Goal: Task Accomplishment & Management: Manage account settings

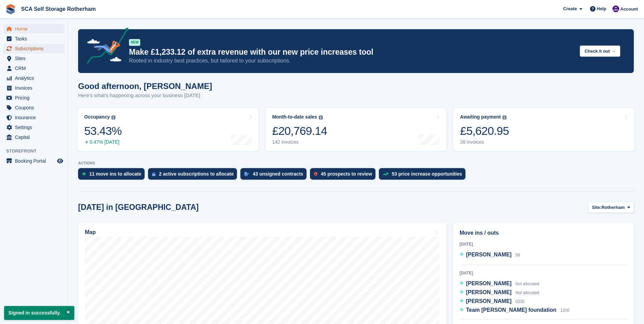
click at [31, 49] on span "Subscriptions" at bounding box center [35, 49] width 41 height 10
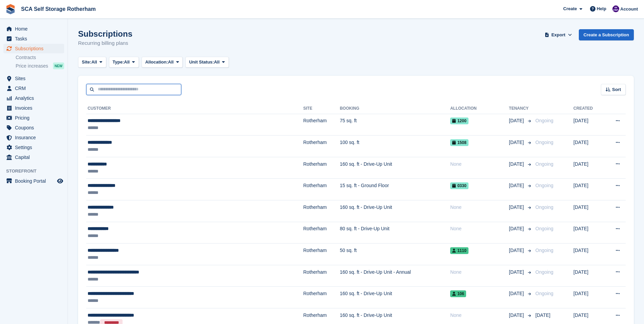
click at [120, 91] on input "text" at bounding box center [133, 89] width 95 height 11
type input "******"
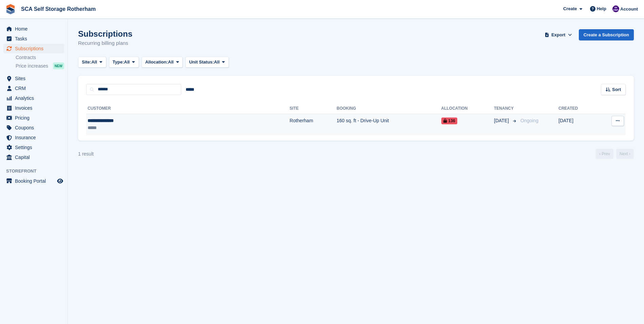
click at [290, 124] on td "Rotherham" at bounding box center [313, 124] width 47 height 21
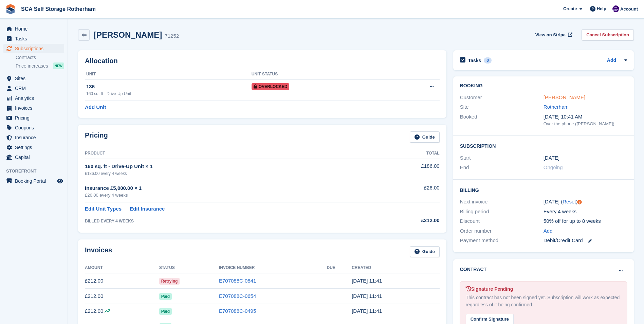
click at [557, 97] on link "Millie Matthews" at bounding box center [565, 97] width 42 height 6
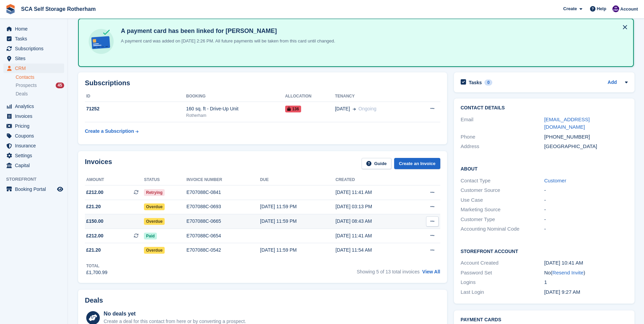
scroll to position [68, 0]
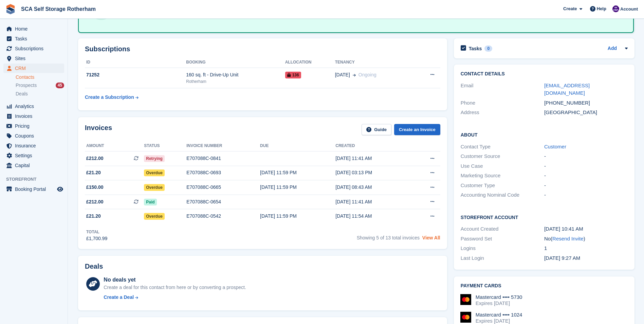
click at [428, 239] on link "View All" at bounding box center [432, 237] width 18 height 5
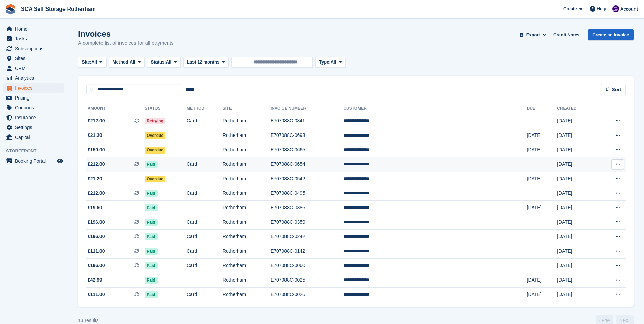
click at [126, 159] on td "£212.00 This is a recurring subscription invoice." at bounding box center [115, 164] width 58 height 15
click at [133, 118] on span "£212.00 This is a recurring subscription invoice. This is a recurring subscript…" at bounding box center [115, 120] width 58 height 7
click at [334, 84] on div "**********" at bounding box center [356, 85] width 556 height 19
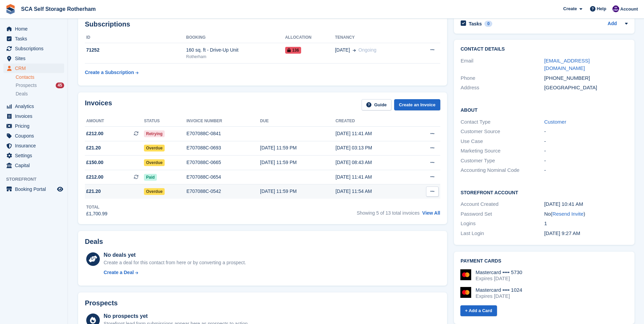
scroll to position [68, 0]
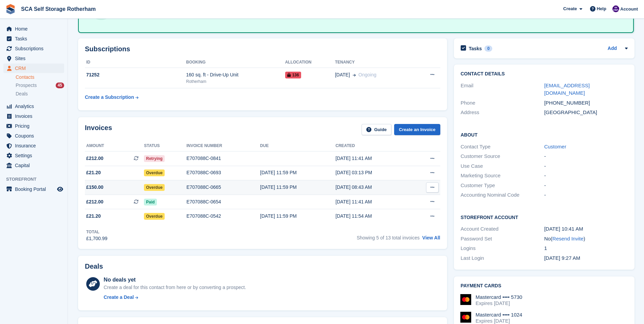
click at [220, 188] on div "E707088C-0665" at bounding box center [223, 187] width 74 height 7
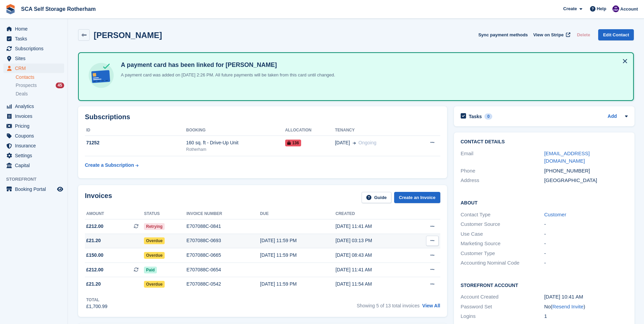
scroll to position [68, 0]
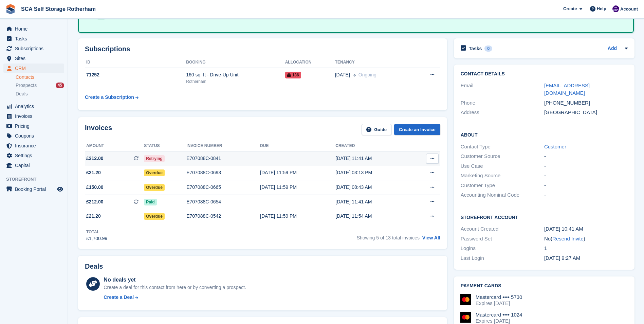
click at [196, 160] on div "E707088C-0841" at bounding box center [223, 158] width 74 height 7
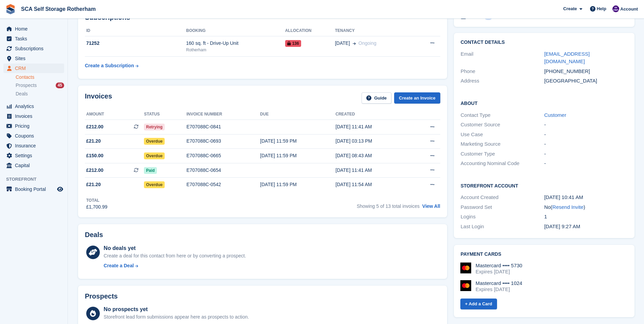
scroll to position [102, 0]
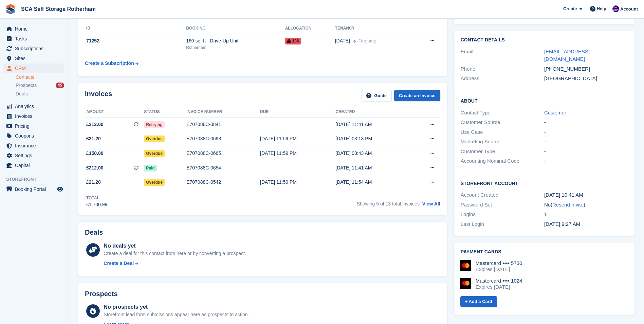
click at [271, 91] on div "Invoices Guide Create an Invoice" at bounding box center [263, 97] width 356 height 15
click at [42, 48] on span "Subscriptions" at bounding box center [35, 49] width 41 height 10
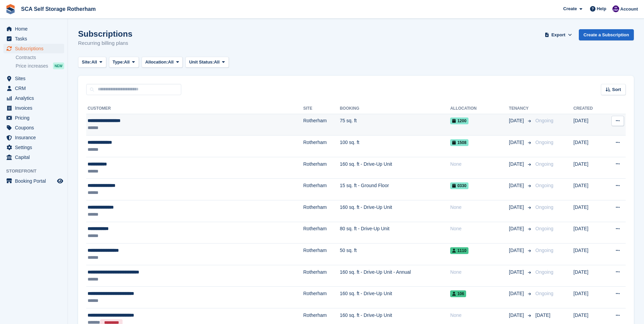
click at [102, 117] on td "**********" at bounding box center [194, 125] width 217 height 22
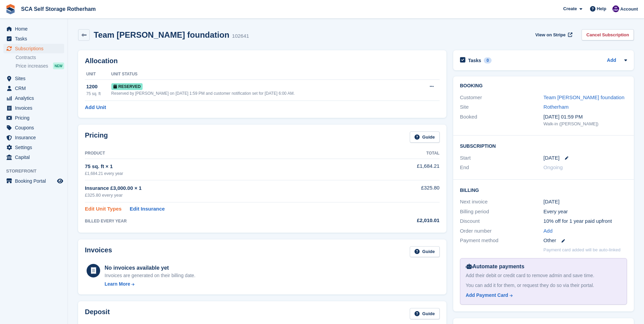
click at [93, 210] on link "Edit Unit Types" at bounding box center [103, 209] width 37 height 8
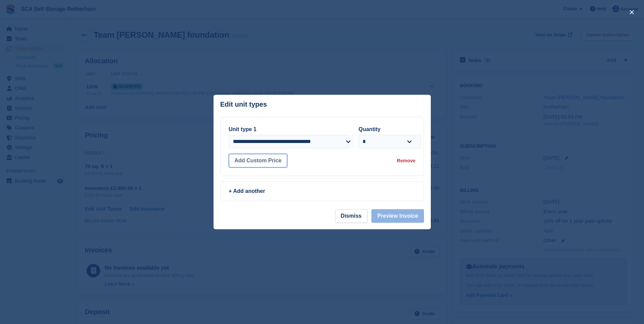
click at [247, 161] on button "Add Custom Price" at bounding box center [258, 161] width 59 height 14
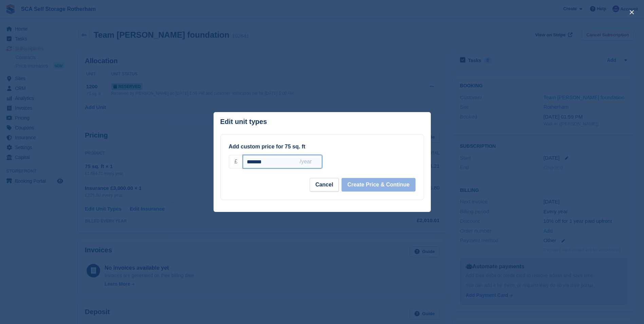
drag, startPoint x: 267, startPoint y: 161, endPoint x: 253, endPoint y: 161, distance: 13.9
click at [253, 161] on input "*******" at bounding box center [282, 162] width 79 height 14
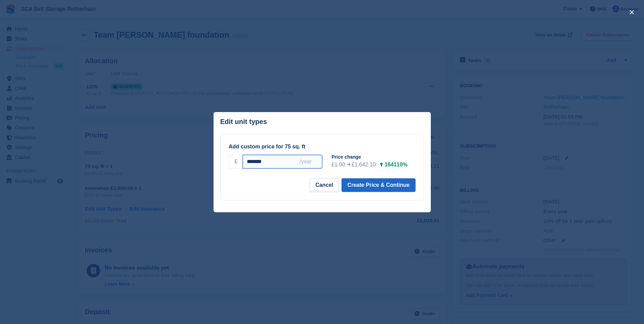
type input "*******"
click at [298, 178] on div "Add custom price for 75 sq. ft £ ******* /year +2.5% +5% +10% +15% +20% Price c…" at bounding box center [322, 167] width 187 height 49
click at [310, 163] on input "*******" at bounding box center [282, 162] width 79 height 14
click at [326, 184] on button "Cancel" at bounding box center [324, 185] width 29 height 14
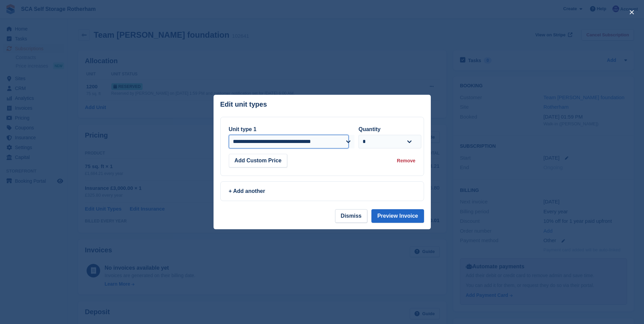
click at [340, 143] on select "**********" at bounding box center [289, 142] width 120 height 14
click at [334, 128] on div "**********" at bounding box center [292, 136] width 126 height 23
click at [271, 161] on button "Add Custom Price" at bounding box center [258, 161] width 59 height 14
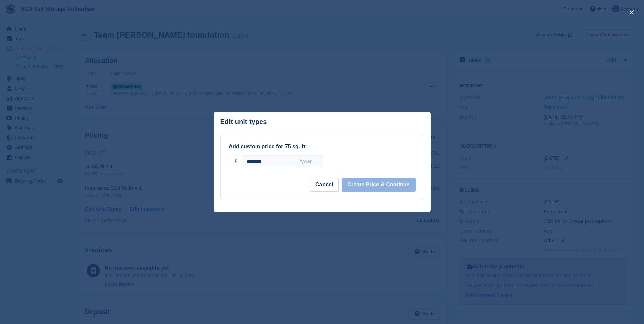
drag, startPoint x: 285, startPoint y: 162, endPoint x: 218, endPoint y: 166, distance: 67.4
click at [218, 166] on div "**********" at bounding box center [322, 167] width 217 height 66
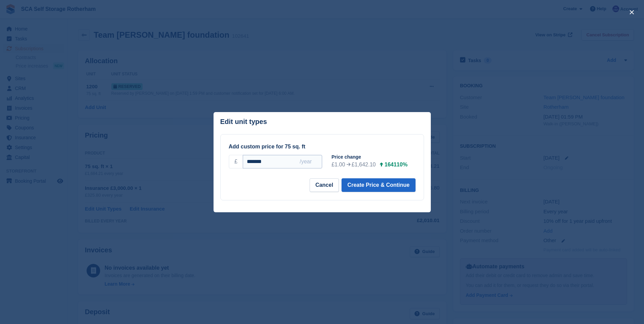
click at [308, 166] on input "*******" at bounding box center [282, 162] width 79 height 14
type input "*******"
click at [328, 184] on button "Cancel" at bounding box center [324, 185] width 29 height 14
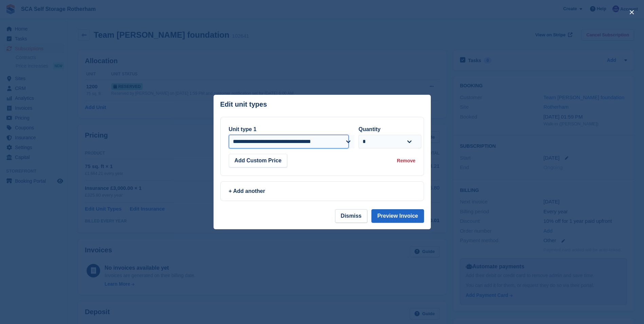
click at [293, 144] on select "**********" at bounding box center [289, 142] width 120 height 14
select select "*****"
click at [229, 136] on select "**********" at bounding box center [289, 142] width 120 height 14
click at [401, 216] on button "Preview Invoice" at bounding box center [398, 216] width 52 height 14
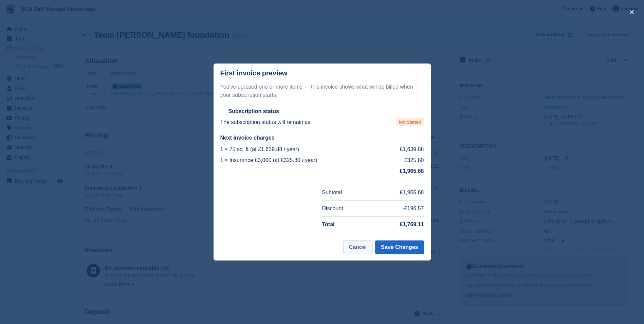
click at [355, 250] on button "Cancel" at bounding box center [357, 247] width 29 height 14
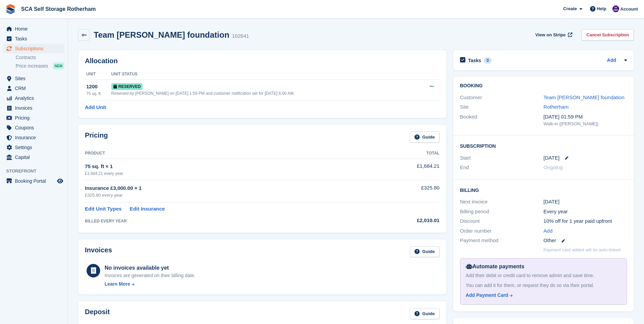
click at [203, 133] on div "Pricing Guide" at bounding box center [262, 138] width 355 height 15
click at [33, 48] on span "Subscriptions" at bounding box center [35, 49] width 41 height 10
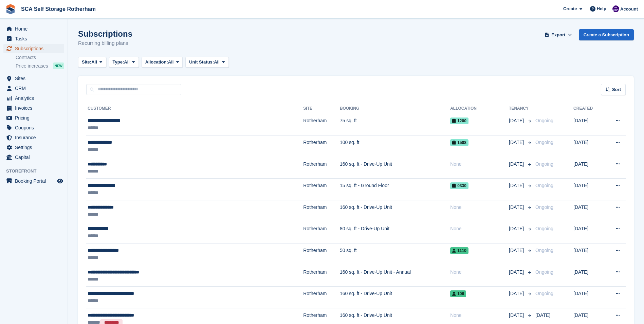
click at [33, 48] on span "Subscriptions" at bounding box center [35, 49] width 41 height 10
click at [116, 89] on input "text" at bounding box center [133, 89] width 95 height 11
type input "*****"
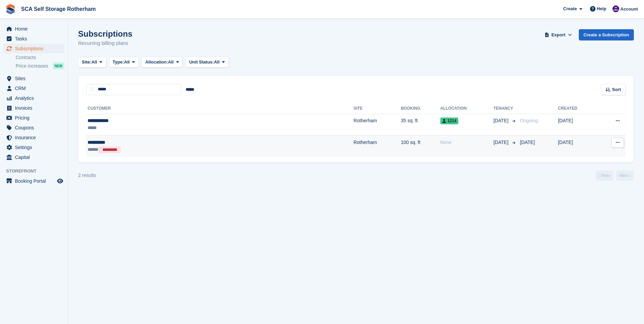
click at [129, 145] on div "**********" at bounding box center [153, 142] width 131 height 7
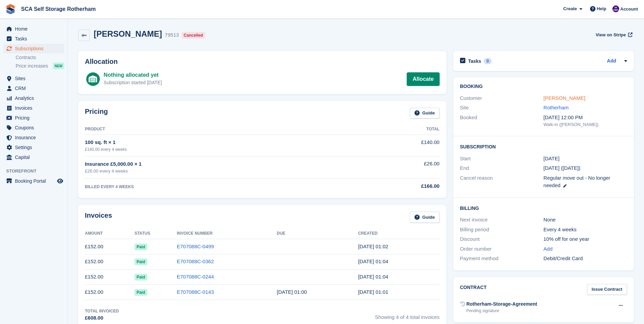
click at [546, 97] on link "Tony Evans" at bounding box center [565, 98] width 42 height 6
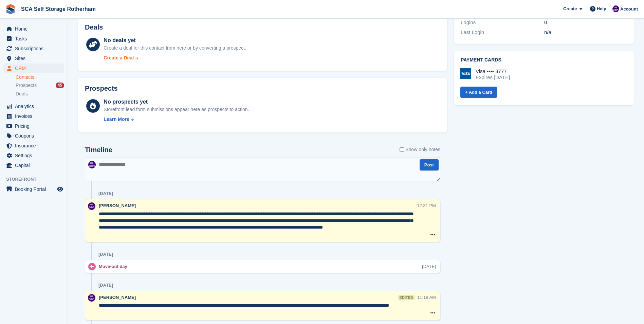
scroll to position [306, 0]
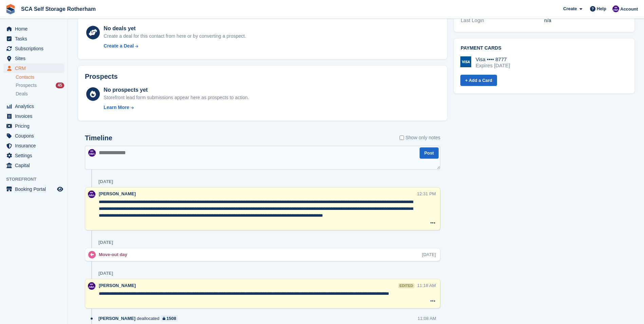
click at [151, 224] on textarea "**********" at bounding box center [258, 212] width 318 height 27
click at [394, 209] on textarea "**********" at bounding box center [258, 212] width 318 height 27
click at [178, 223] on textarea "**********" at bounding box center [258, 212] width 318 height 27
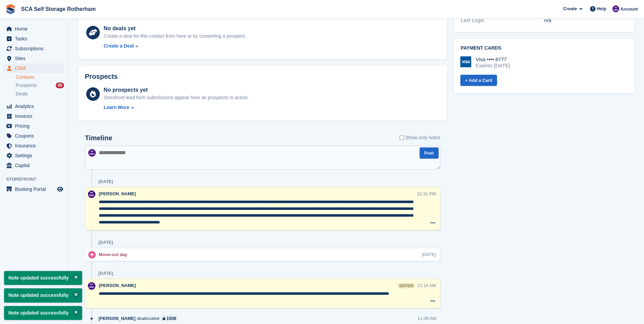
click at [342, 222] on textarea "**********" at bounding box center [258, 212] width 318 height 27
type textarea "**********"
click at [477, 215] on div "Tasks 0 Add No tasks related to Tony Evans Contact Details Email tonyevans6921@…" at bounding box center [544, 138] width 187 height 682
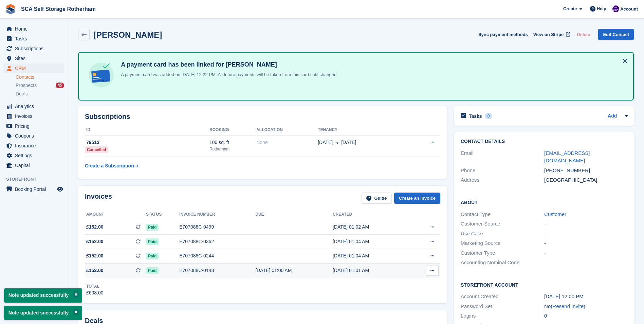
scroll to position [0, 0]
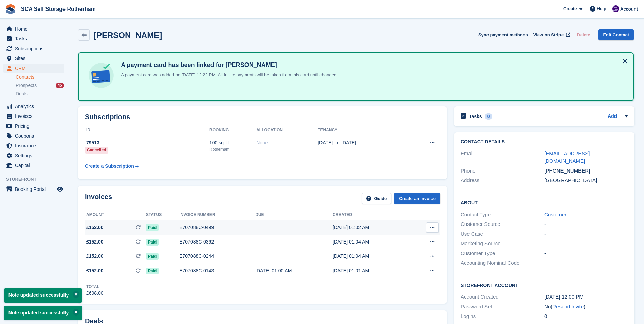
click at [194, 226] on div "E707088C-0499" at bounding box center [217, 227] width 76 height 7
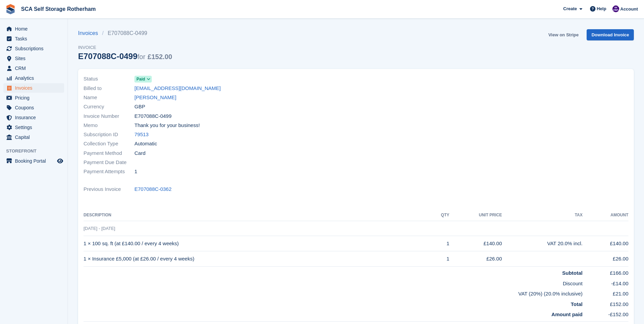
click at [567, 37] on link "View on Stripe" at bounding box center [564, 34] width 36 height 11
click at [570, 31] on link "View on Stripe" at bounding box center [564, 34] width 36 height 11
click at [375, 138] on div at bounding box center [494, 125] width 277 height 110
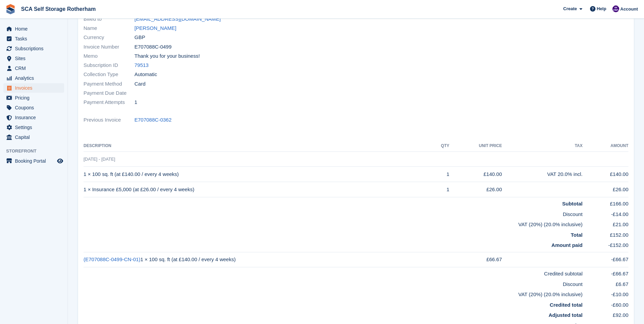
scroll to position [37, 0]
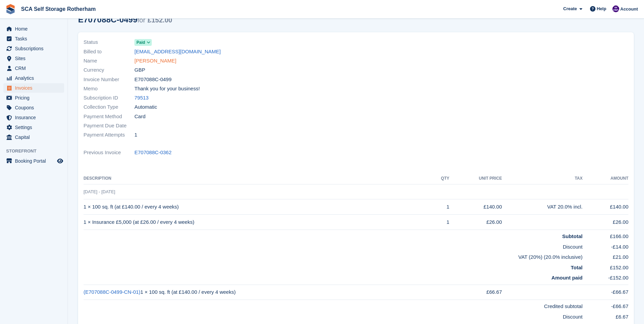
click at [157, 62] on link "Tony Evans" at bounding box center [155, 61] width 42 height 8
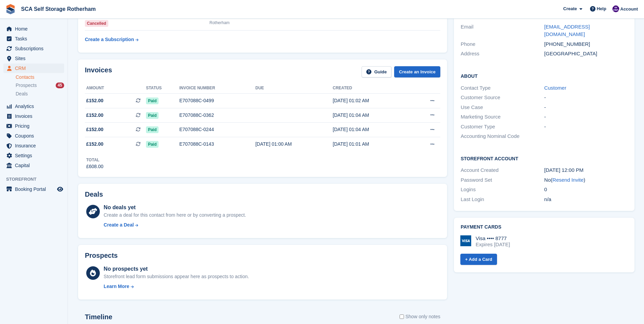
scroll to position [59, 0]
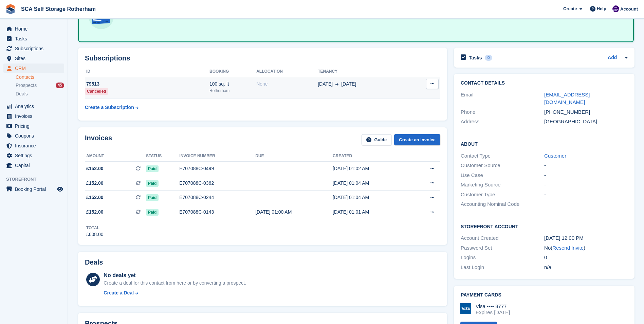
click at [122, 88] on td "79513 Cancelled" at bounding box center [147, 88] width 125 height 22
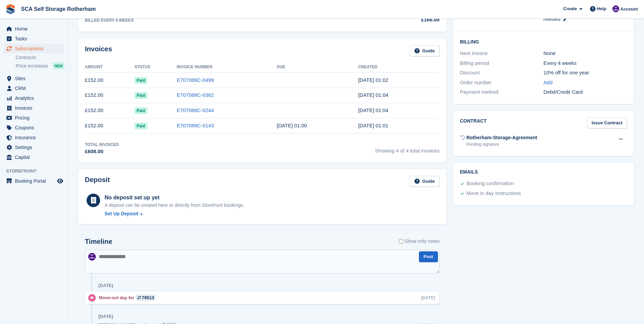
scroll to position [162, 0]
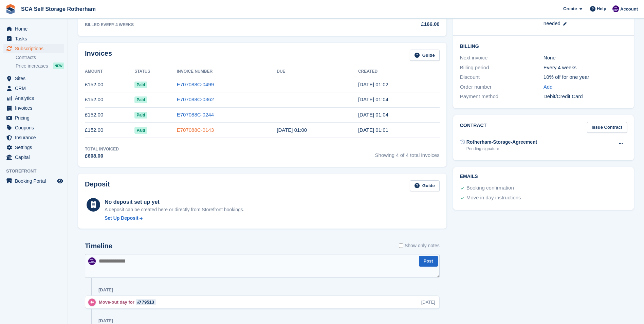
click at [188, 130] on link "E707088C-0143" at bounding box center [195, 130] width 37 height 6
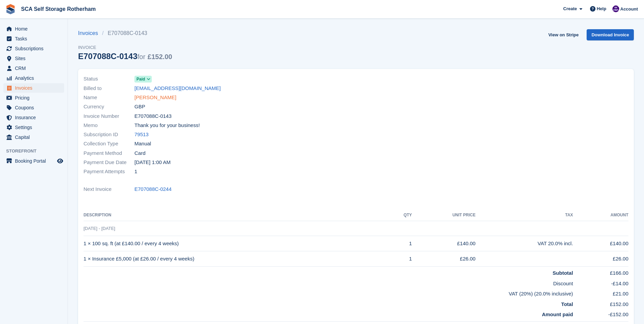
click at [146, 99] on link "Tony Evans" at bounding box center [155, 98] width 42 height 8
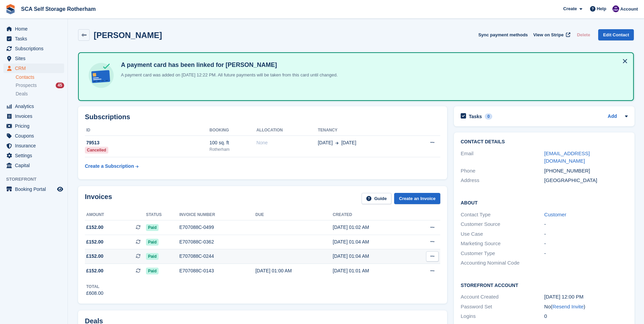
click at [197, 258] on div "E707088C-0244" at bounding box center [217, 256] width 76 height 7
click at [193, 241] on div "E707088C-0362" at bounding box center [217, 241] width 76 height 7
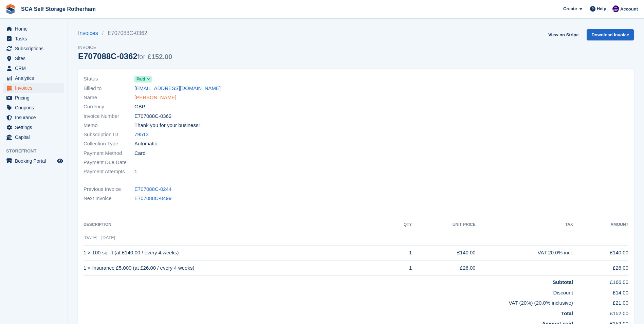
click at [156, 99] on link "[PERSON_NAME]" at bounding box center [155, 98] width 42 height 8
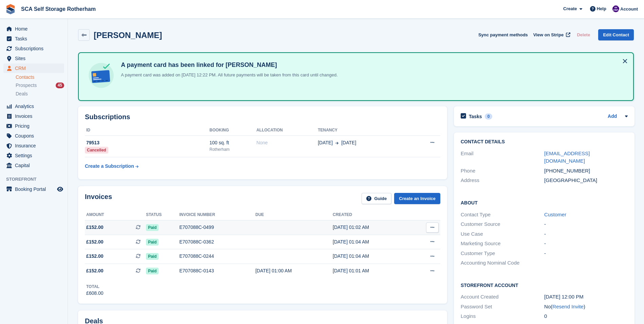
click at [189, 228] on div "E707088C-0499" at bounding box center [217, 227] width 76 height 7
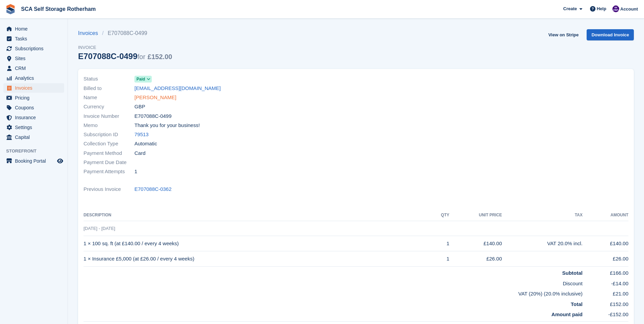
click at [149, 95] on link "[PERSON_NAME]" at bounding box center [155, 98] width 42 height 8
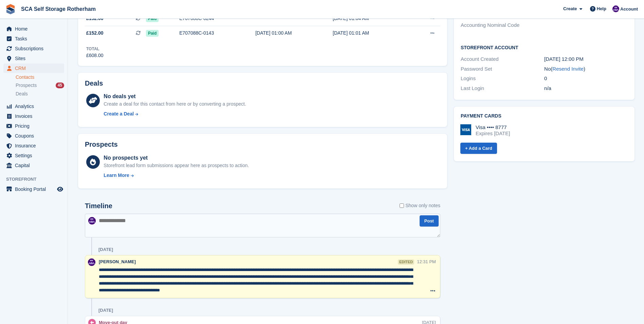
scroll to position [340, 0]
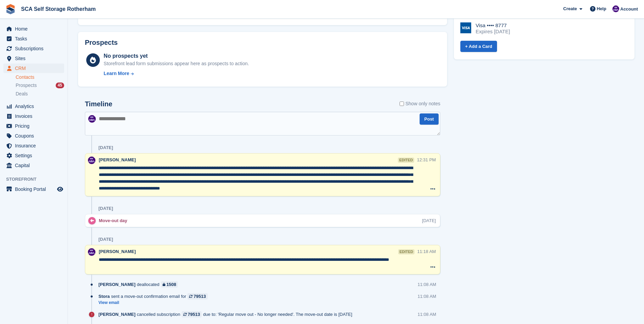
drag, startPoint x: 328, startPoint y: 191, endPoint x: 99, endPoint y: 168, distance: 229.7
click at [99, 168] on textarea "**********" at bounding box center [258, 178] width 318 height 27
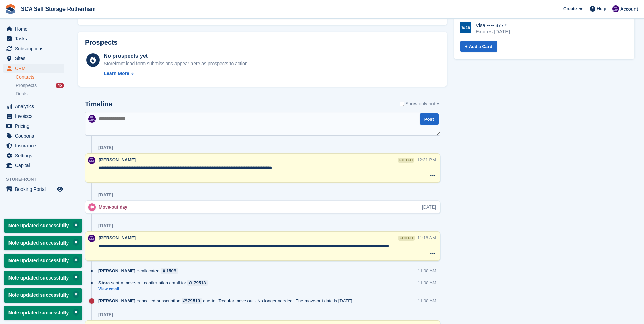
type textarea "**********"
click at [191, 128] on textarea at bounding box center [263, 124] width 356 height 24
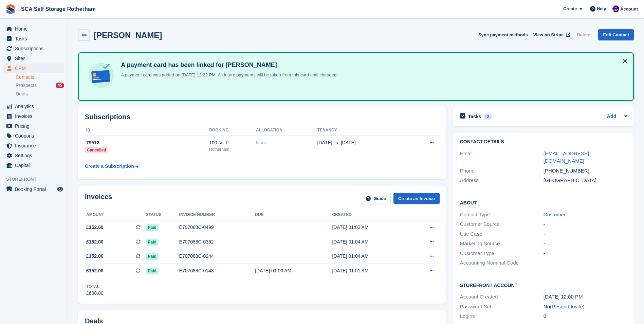
scroll to position [340, 0]
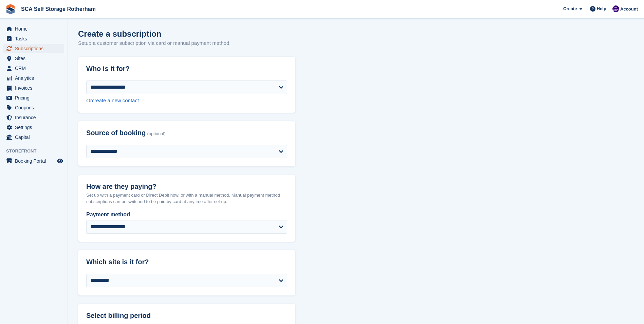
click at [36, 49] on span "Subscriptions" at bounding box center [35, 49] width 41 height 10
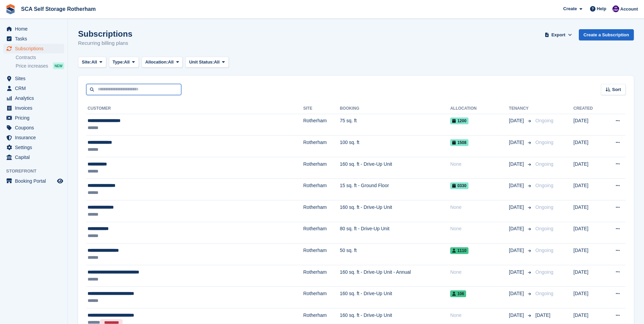
click at [111, 86] on input "text" at bounding box center [133, 89] width 95 height 11
click at [26, 31] on span "Home" at bounding box center [35, 29] width 41 height 10
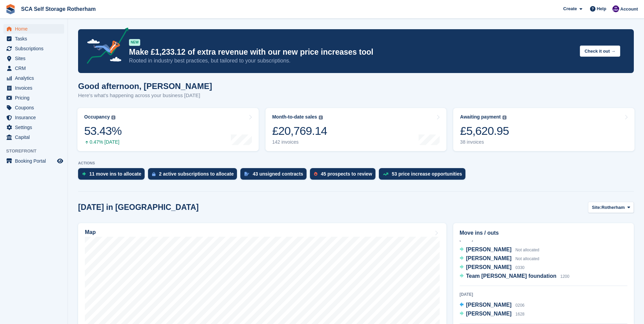
scroll to position [12, 0]
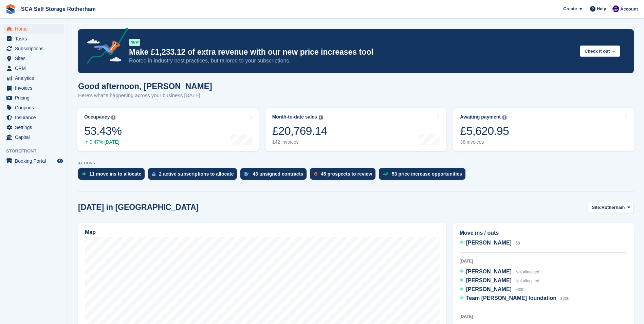
click at [507, 202] on div "[DATE] in [GEOGRAPHIC_DATA] Site: [GEOGRAPHIC_DATA] Rotherham Door-to-Door Stor…" at bounding box center [356, 207] width 556 height 11
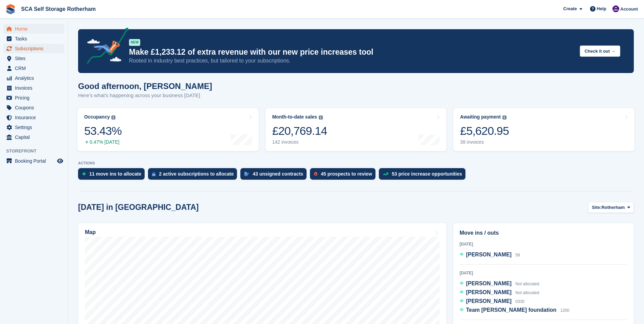
click at [45, 51] on span "Subscriptions" at bounding box center [35, 49] width 41 height 10
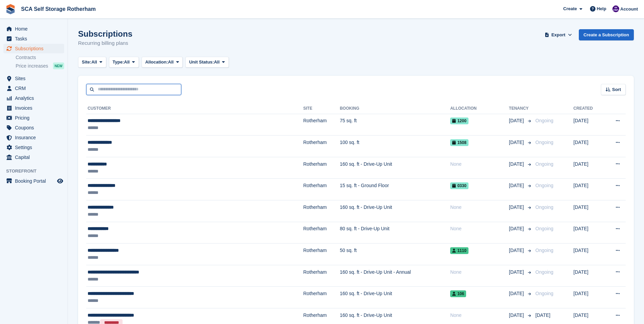
click at [130, 91] on input "text" at bounding box center [133, 89] width 95 height 11
type input "****"
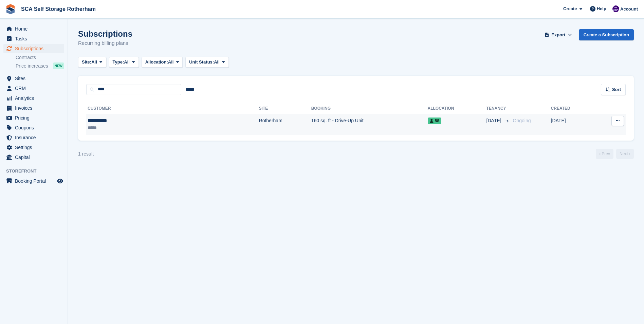
click at [259, 117] on td "Rotherham" at bounding box center [285, 124] width 52 height 21
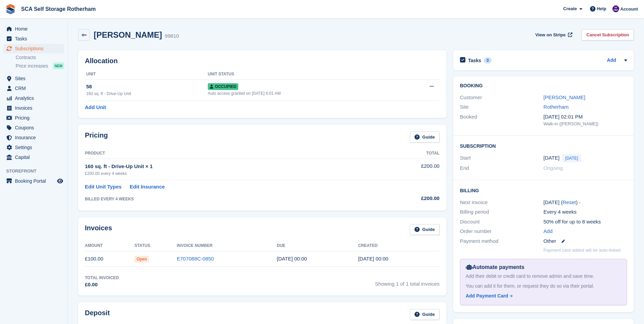
click at [554, 93] on div "Customer Oliver Rose" at bounding box center [543, 98] width 167 height 10
click at [555, 96] on link "Oliver Rose" at bounding box center [565, 97] width 42 height 6
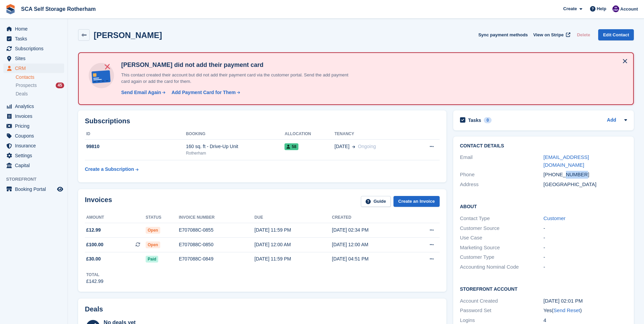
drag, startPoint x: 586, startPoint y: 164, endPoint x: 564, endPoint y: 168, distance: 22.4
click at [564, 171] on div "+447943404074" at bounding box center [586, 175] width 84 height 8
copy div "404074"
click at [32, 45] on span "Subscriptions" at bounding box center [35, 49] width 41 height 10
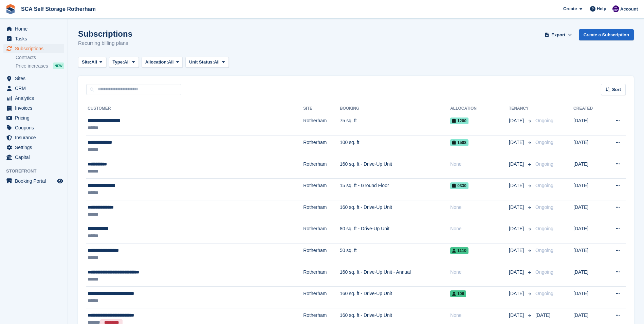
click at [354, 44] on div "Subscriptions Recurring billing plans Export Export Subscriptions Export a CSV …" at bounding box center [356, 42] width 556 height 26
click at [300, 62] on div "Site: All All Rotherham Door-to-Door Storage Type: All All Upcoming Previous Ac…" at bounding box center [356, 62] width 556 height 11
click at [26, 80] on span "Sites" at bounding box center [35, 79] width 41 height 10
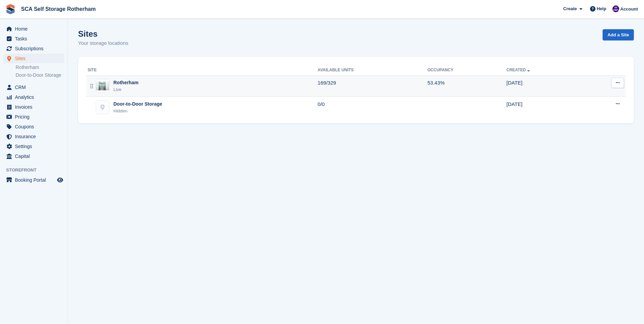
click at [131, 89] on div "Live" at bounding box center [125, 89] width 25 height 7
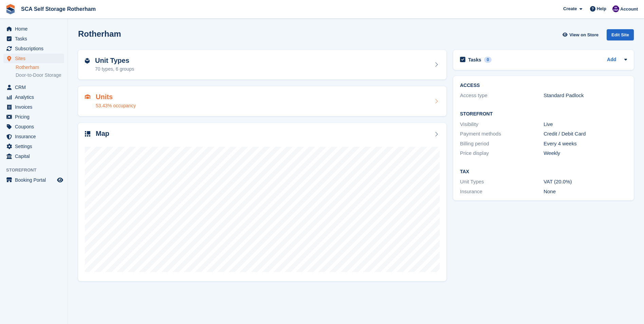
click at [196, 97] on div "Units 53.43% occupancy" at bounding box center [262, 101] width 355 height 16
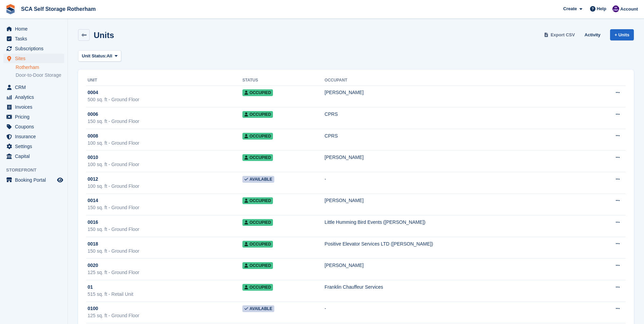
click at [560, 33] on span "Export CSV" at bounding box center [563, 35] width 24 height 7
drag, startPoint x: 244, startPoint y: 60, endPoint x: 146, endPoint y: 61, distance: 97.8
click at [244, 60] on div "Unit Status: All All Available Reserved Occupied Overlocked Repossessed Unavail…" at bounding box center [356, 55] width 556 height 11
click at [116, 59] on button "Unit Status: All" at bounding box center [99, 55] width 43 height 11
click at [226, 53] on div "Unit Status: All All Available Reserved Occupied Overlocked Repossessed Unavail…" at bounding box center [356, 55] width 556 height 11
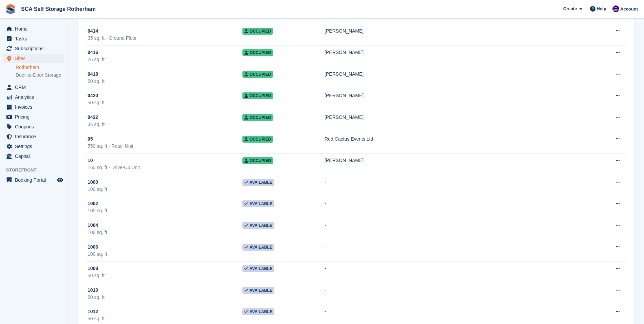
scroll to position [1426, 0]
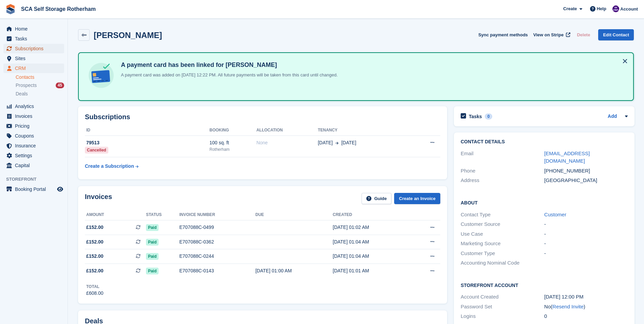
click at [38, 49] on span "Subscriptions" at bounding box center [35, 49] width 41 height 10
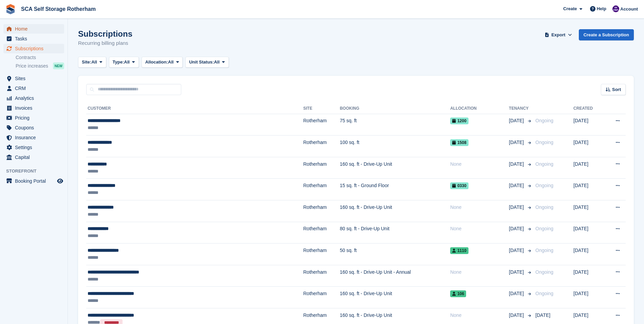
click at [26, 30] on span "Home" at bounding box center [35, 29] width 41 height 10
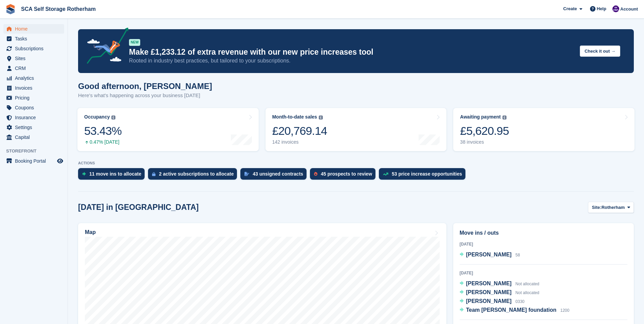
click at [507, 181] on div "11 move ins to allocate 2 active subscriptions to allocate 43 unsigned contract…" at bounding box center [356, 175] width 556 height 15
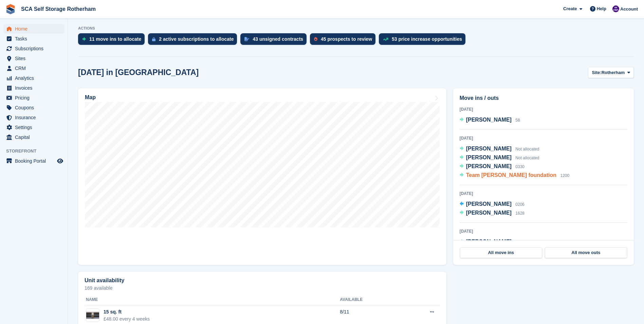
scroll to position [136, 0]
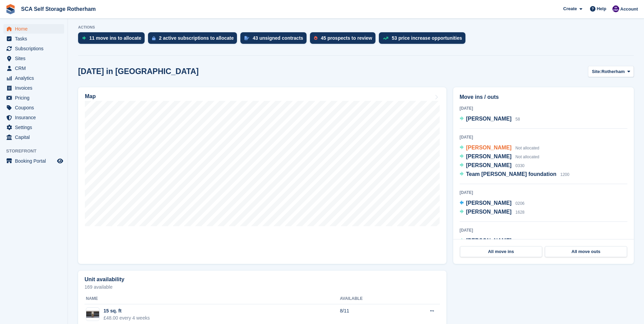
click at [478, 149] on span "[PERSON_NAME]" at bounding box center [489, 148] width 46 height 6
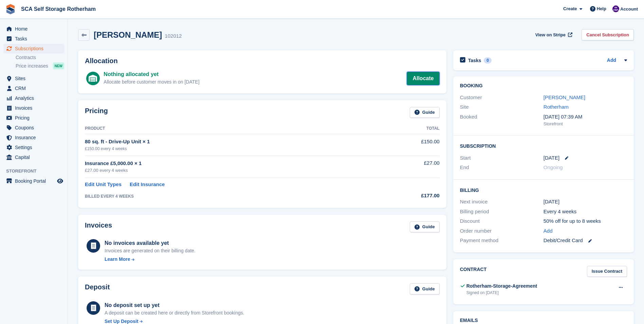
click at [418, 82] on link "Allocate" at bounding box center [423, 79] width 33 height 14
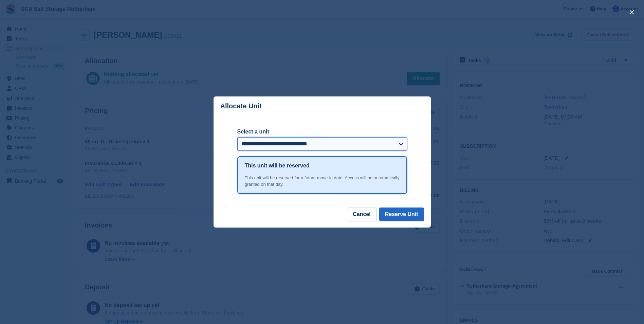
click at [366, 143] on select "**********" at bounding box center [322, 144] width 170 height 14
select select "******"
click at [237, 138] on select "**********" at bounding box center [322, 144] width 170 height 14
click at [400, 221] on button "Reserve Unit" at bounding box center [401, 215] width 45 height 14
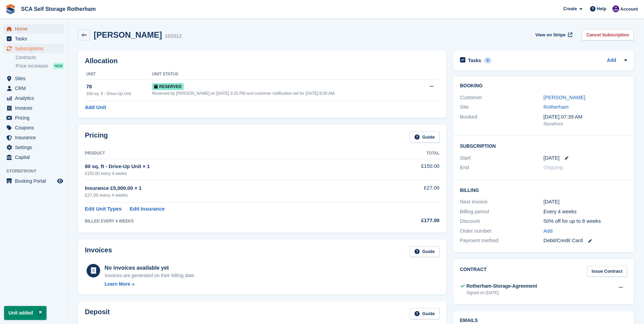
click at [24, 30] on span "Home" at bounding box center [35, 29] width 41 height 10
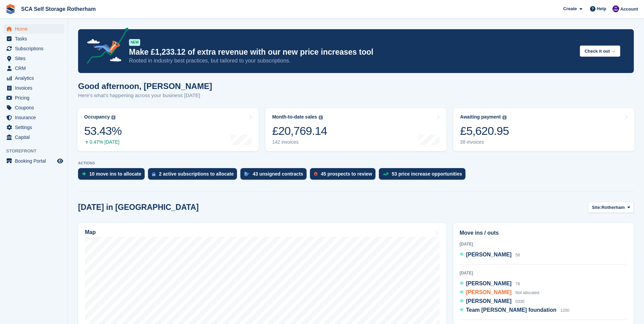
click at [486, 294] on span "[PERSON_NAME]" at bounding box center [489, 292] width 46 height 6
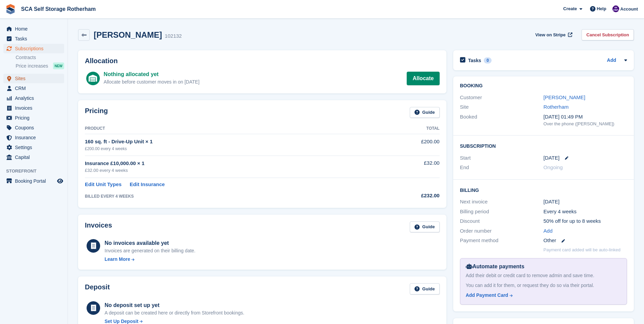
click at [29, 74] on span "Sites" at bounding box center [35, 79] width 41 height 10
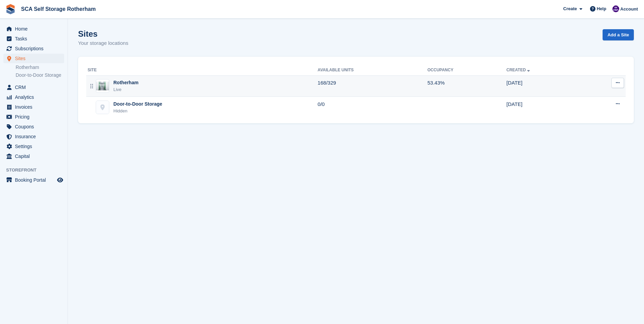
click at [133, 83] on div "Rotherham" at bounding box center [125, 82] width 25 height 7
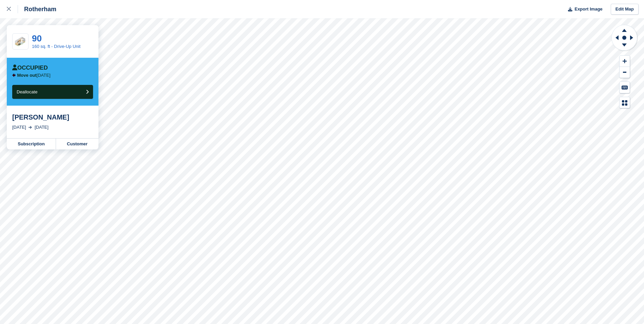
click at [48, 88] on div "Rotherham Export Image Edit Map 90 160 sq. ft - Drive-Up Unit Occupied Move out…" at bounding box center [322, 162] width 644 height 324
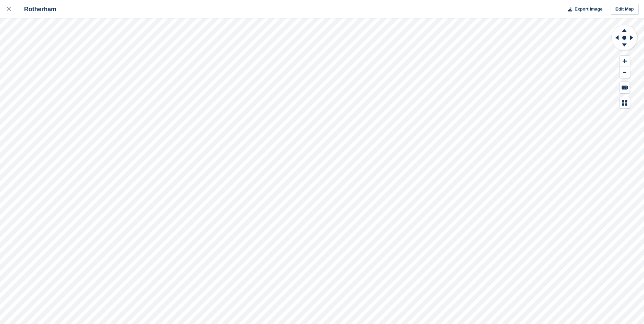
click at [29, 130] on div "Rotherham Export Image Edit Map" at bounding box center [322, 162] width 644 height 324
click at [629, 43] on icon at bounding box center [625, 46] width 18 height 8
click at [617, 42] on icon at bounding box center [616, 38] width 8 height 18
click at [12, 9] on div at bounding box center [12, 9] width 11 height 8
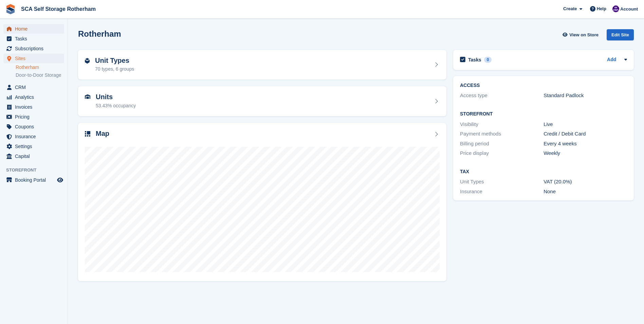
click at [21, 26] on span "Home" at bounding box center [35, 29] width 41 height 10
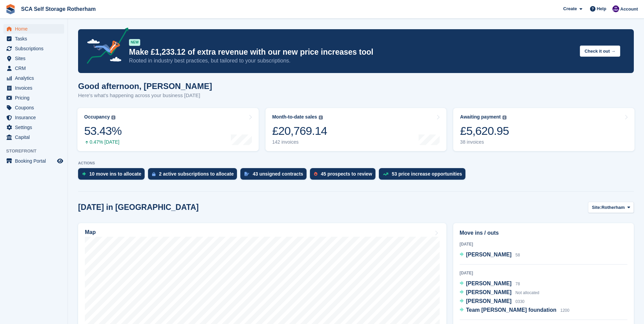
scroll to position [34, 0]
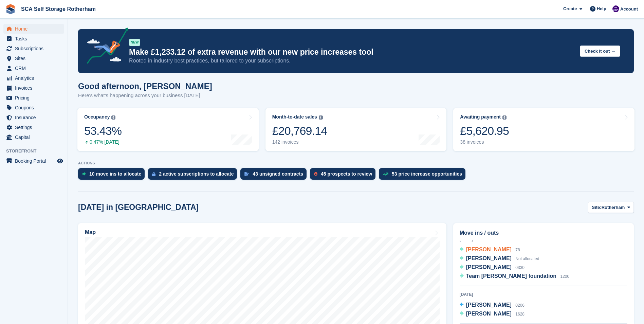
click at [487, 251] on span "[PERSON_NAME]" at bounding box center [489, 250] width 46 height 6
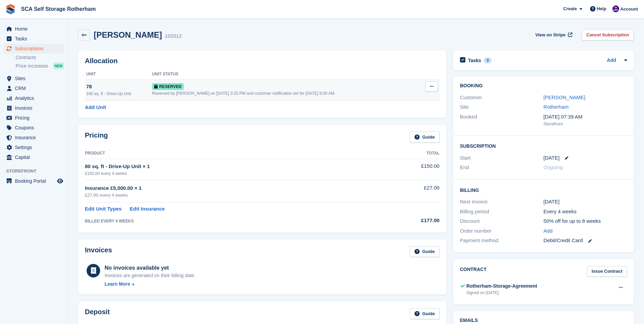
click at [433, 89] on button at bounding box center [432, 87] width 13 height 10
click at [394, 110] on div "Grant Early Access Deallocate" at bounding box center [405, 107] width 65 height 30
click at [392, 115] on p "Deallocate" at bounding box center [405, 114] width 59 height 9
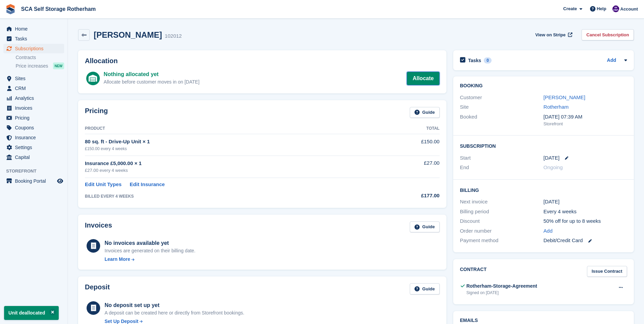
click at [431, 74] on link "Allocate" at bounding box center [423, 79] width 33 height 14
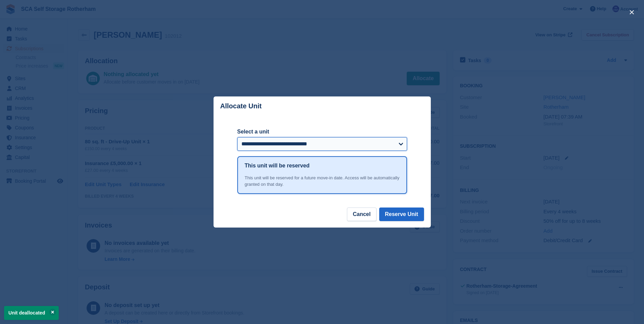
click at [332, 144] on select "**********" at bounding box center [322, 144] width 170 height 14
click at [334, 120] on div "**********" at bounding box center [322, 161] width 170 height 91
click at [358, 213] on button "Cancel" at bounding box center [361, 215] width 29 height 14
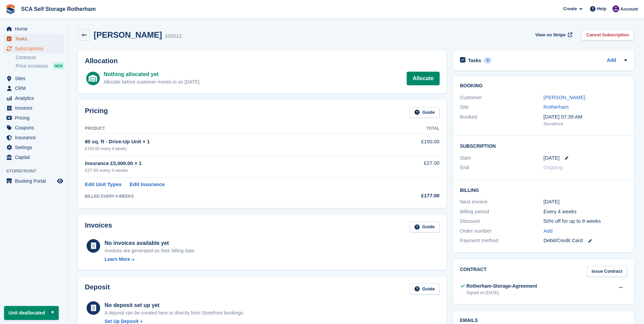
click at [29, 34] on span "Tasks" at bounding box center [35, 39] width 41 height 10
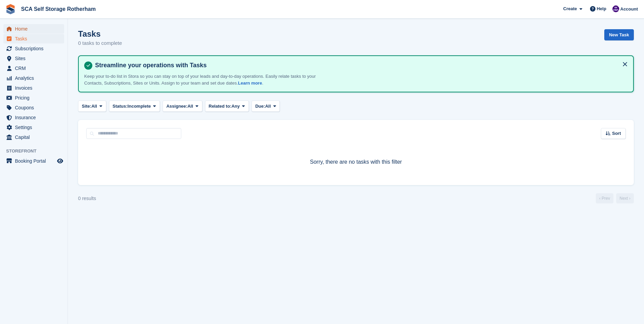
click at [26, 29] on span "Home" at bounding box center [35, 29] width 41 height 10
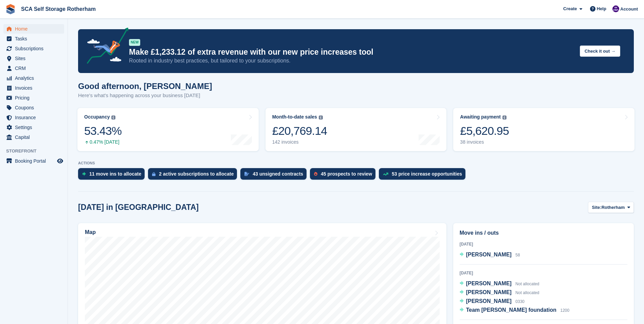
click at [525, 265] on div "[DATE] [PERSON_NAME] 58 [DATE] [PERSON_NAME] Not allocated [PERSON_NAME] Not al…" at bounding box center [544, 307] width 168 height 134
click at [487, 291] on span "[PERSON_NAME]" at bounding box center [489, 292] width 46 height 6
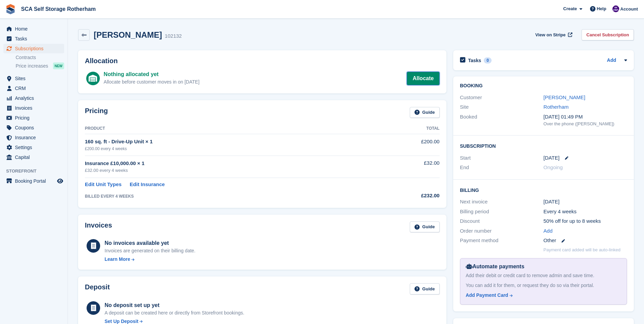
click at [425, 76] on link "Allocate" at bounding box center [423, 79] width 33 height 14
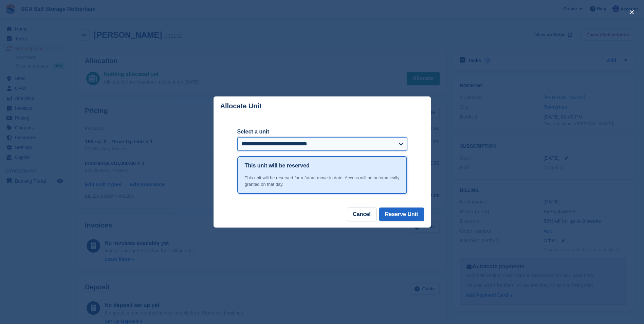
click at [336, 146] on select "**********" at bounding box center [322, 144] width 170 height 14
select select "******"
click at [237, 138] on select "**********" at bounding box center [322, 144] width 170 height 14
click at [404, 215] on button "Reserve Unit" at bounding box center [401, 215] width 45 height 14
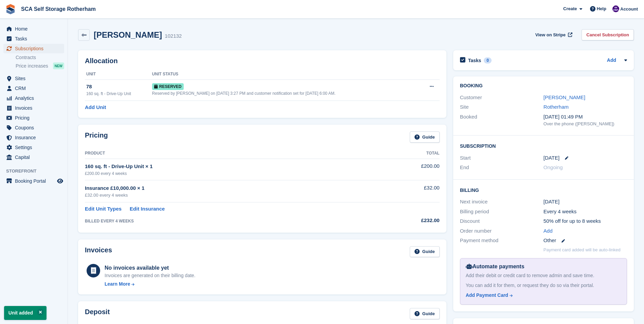
click at [30, 46] on span "Subscriptions" at bounding box center [35, 49] width 41 height 10
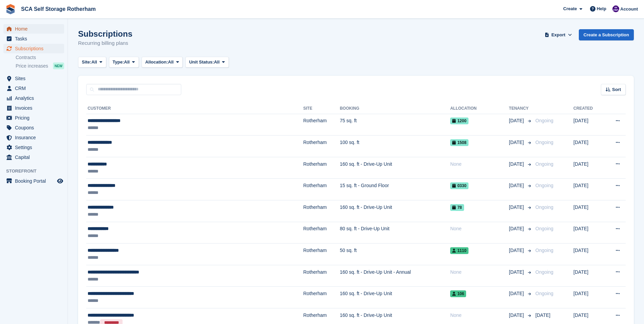
click at [24, 25] on span "Home" at bounding box center [35, 29] width 41 height 10
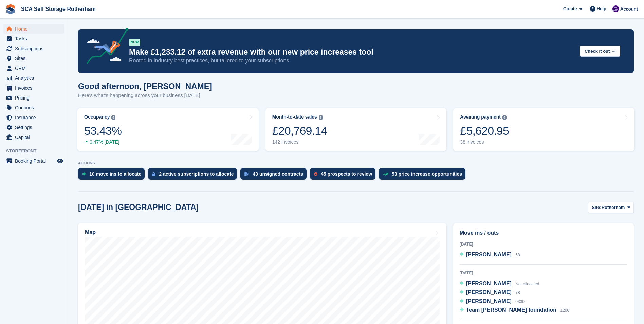
click at [353, 220] on div "Map" at bounding box center [262, 311] width 375 height 183
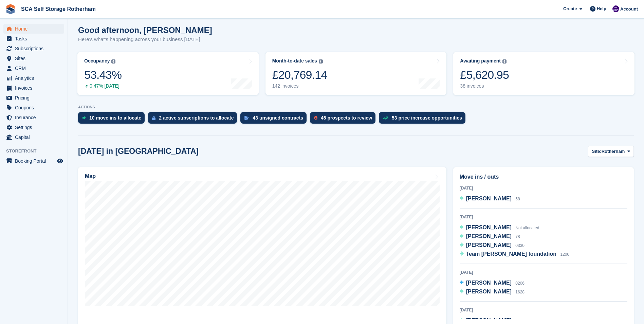
scroll to position [68, 0]
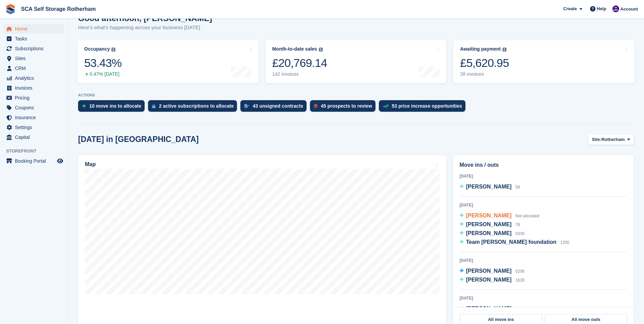
click at [479, 218] on span "[PERSON_NAME]" at bounding box center [489, 216] width 46 height 6
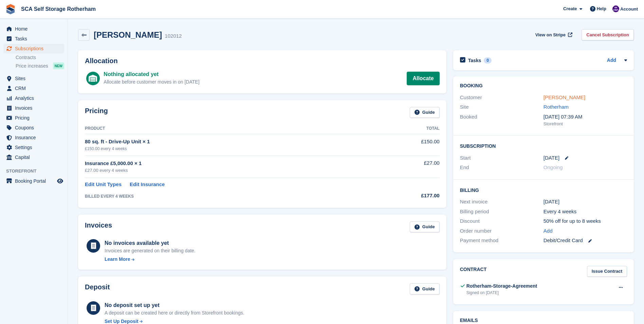
click at [546, 97] on link "[PERSON_NAME]" at bounding box center [565, 97] width 42 height 6
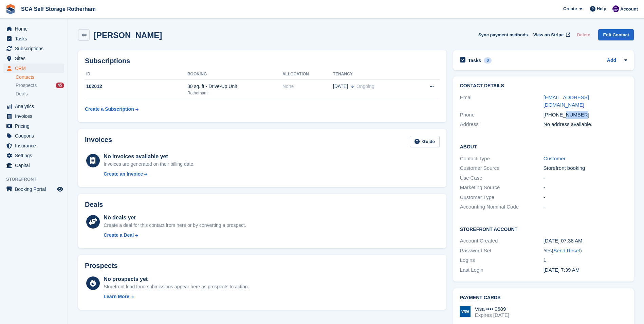
drag, startPoint x: 581, startPoint y: 107, endPoint x: 564, endPoint y: 108, distance: 17.7
click at [564, 111] on div "+447969428215" at bounding box center [586, 115] width 84 height 8
drag, startPoint x: 564, startPoint y: 108, endPoint x: 569, endPoint y: 106, distance: 5.6
copy div "428215"
click at [17, 31] on span "Home" at bounding box center [35, 29] width 41 height 10
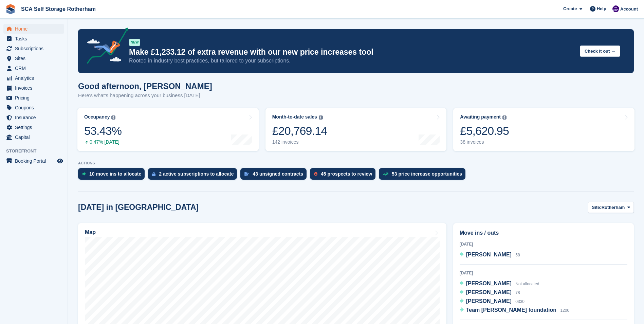
click at [472, 207] on div "[DATE] in [GEOGRAPHIC_DATA] Site: [GEOGRAPHIC_DATA] Rotherham Door-to-Door Stor…" at bounding box center [356, 207] width 556 height 11
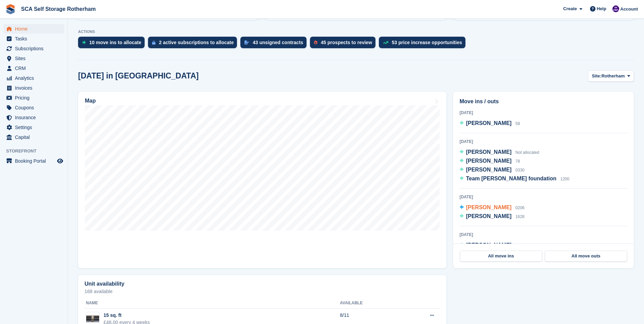
scroll to position [136, 0]
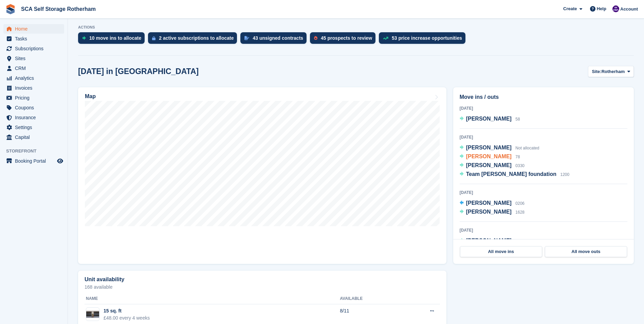
click at [485, 158] on span "[PERSON_NAME]" at bounding box center [489, 157] width 46 height 6
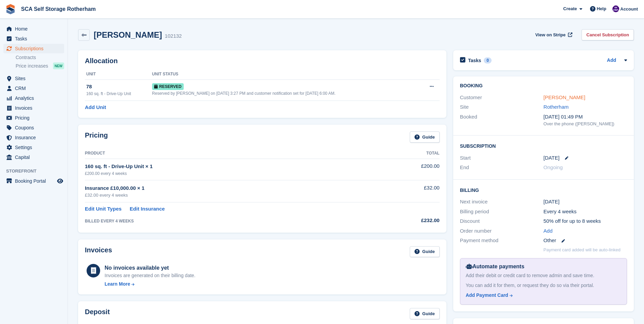
click at [562, 98] on link "[PERSON_NAME]" at bounding box center [565, 97] width 42 height 6
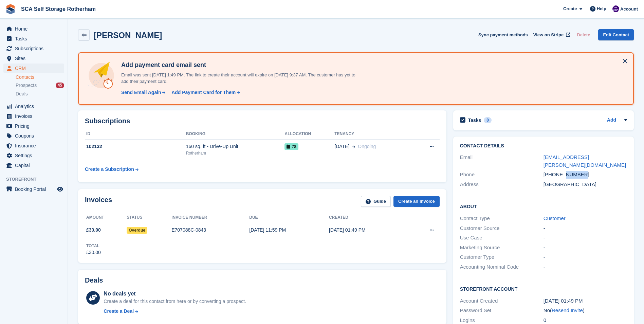
drag, startPoint x: 582, startPoint y: 167, endPoint x: 564, endPoint y: 169, distance: 18.1
click at [564, 171] on div "[PHONE_NUMBER]" at bounding box center [586, 175] width 84 height 8
copy div "712585"
click at [28, 29] on span "Home" at bounding box center [35, 29] width 41 height 10
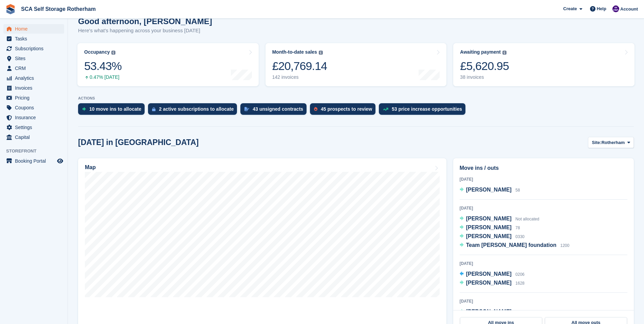
scroll to position [102, 0]
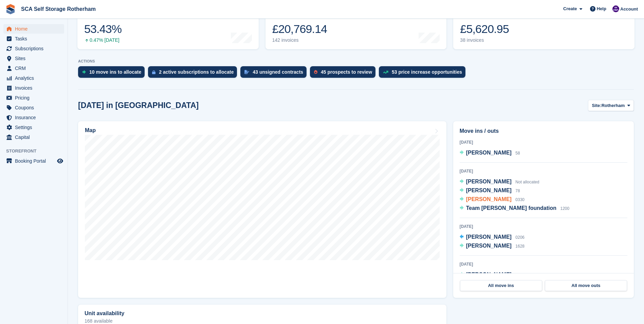
click at [493, 197] on span "[PERSON_NAME]" at bounding box center [489, 199] width 46 height 6
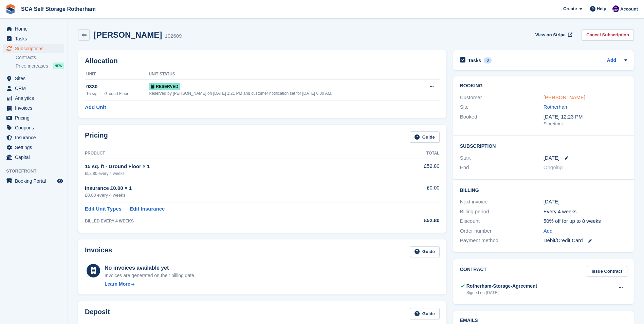
click at [547, 97] on link "[PERSON_NAME]" at bounding box center [565, 97] width 42 height 6
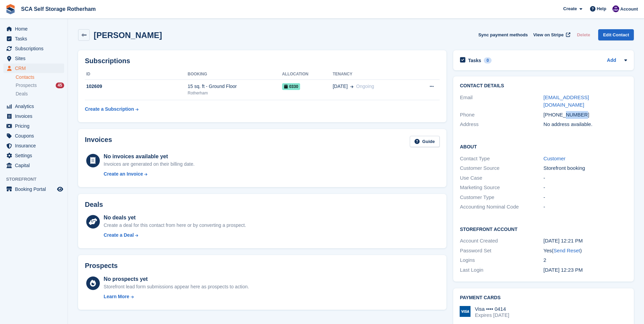
drag, startPoint x: 582, startPoint y: 108, endPoint x: 564, endPoint y: 108, distance: 18.0
click at [564, 111] on div "+447341164307" at bounding box center [586, 115] width 84 height 8
drag, startPoint x: 564, startPoint y: 108, endPoint x: 571, endPoint y: 108, distance: 7.1
copy div "164307"
click at [28, 30] on span "Home" at bounding box center [35, 29] width 41 height 10
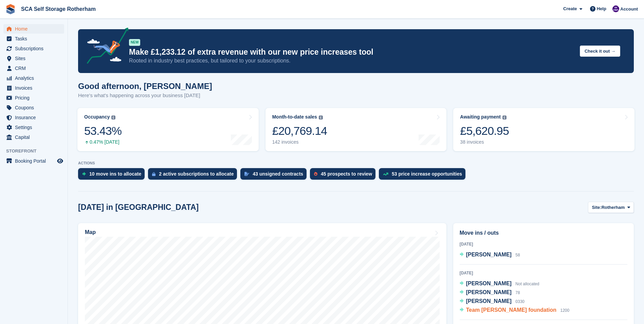
click at [498, 310] on span "Team [PERSON_NAME] foundation" at bounding box center [511, 310] width 90 height 6
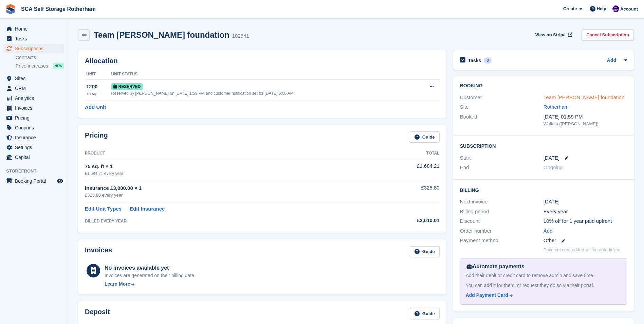
click at [551, 95] on link "Team [PERSON_NAME] foundation" at bounding box center [584, 97] width 81 height 6
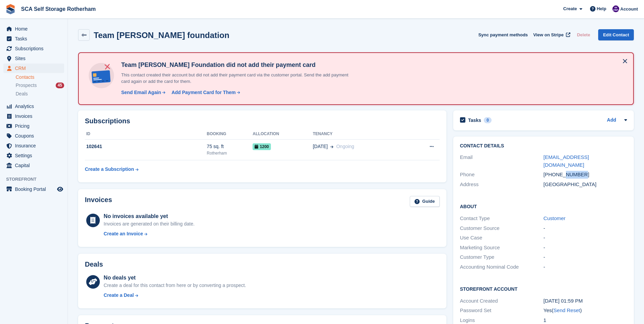
drag, startPoint x: 589, startPoint y: 166, endPoint x: 564, endPoint y: 168, distance: 24.9
click at [564, 171] on div "[PHONE_NUMBER]" at bounding box center [586, 175] width 84 height 8
copy div "132603"
click at [36, 33] on span "Home" at bounding box center [35, 29] width 41 height 10
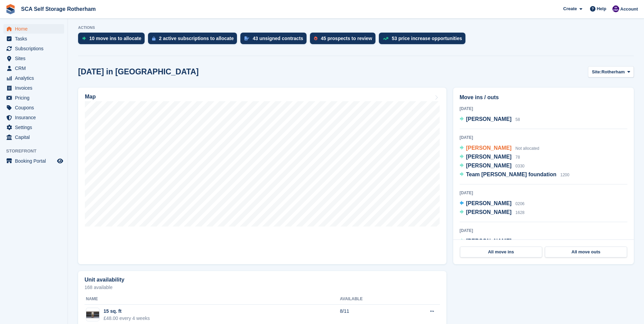
scroll to position [136, 0]
click at [497, 212] on span "[PERSON_NAME]" at bounding box center [489, 212] width 46 height 6
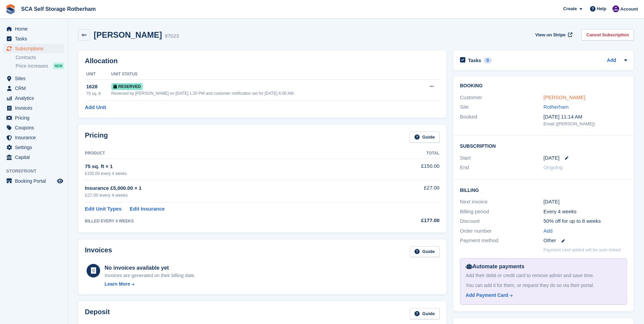
click at [556, 94] on link "[PERSON_NAME]" at bounding box center [565, 97] width 42 height 6
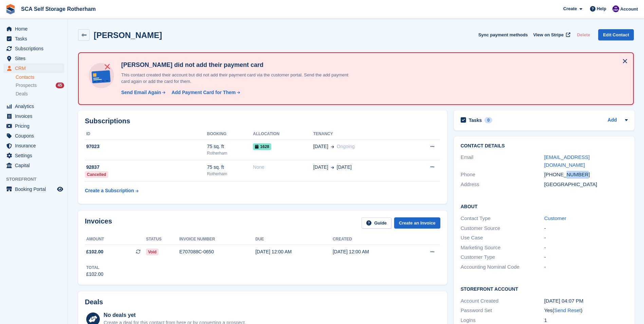
drag, startPoint x: 582, startPoint y: 169, endPoint x: 564, endPoint y: 168, distance: 18.0
click at [564, 171] on div "[PHONE_NUMBER]" at bounding box center [586, 175] width 84 height 8
copy div "005604"
click at [46, 29] on span "Home" at bounding box center [35, 29] width 41 height 10
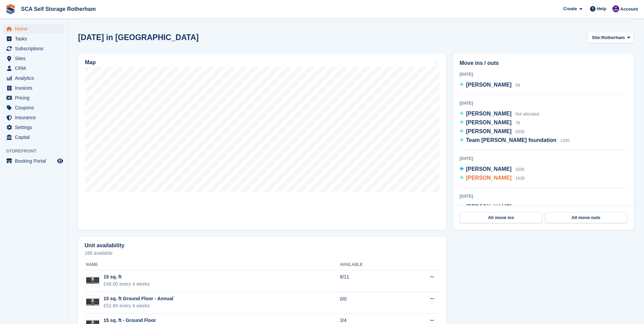
scroll to position [34, 0]
